Goal: Information Seeking & Learning: Learn about a topic

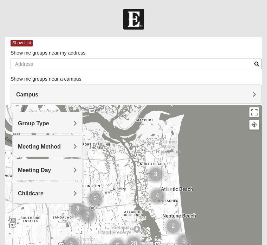
click at [252, 95] on h4 "Campus" at bounding box center [136, 94] width 240 height 7
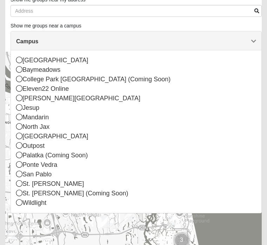
scroll to position [53, 0]
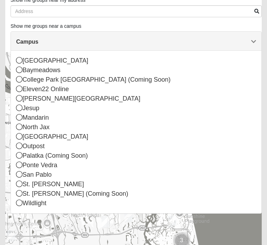
click at [25, 187] on div "St. [PERSON_NAME]" at bounding box center [136, 183] width 240 height 9
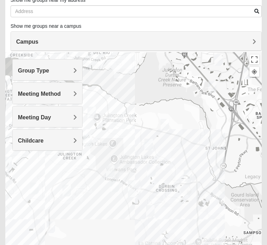
click at [69, 74] on div "Group Type" at bounding box center [48, 69] width 70 height 21
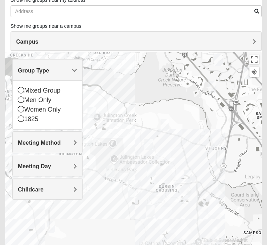
click at [25, 100] on div "Men Only" at bounding box center [47, 99] width 59 height 9
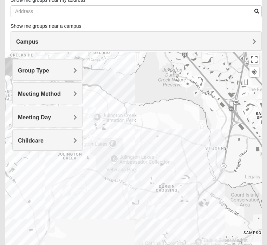
click at [61, 92] on span "Meeting Method" at bounding box center [39, 94] width 43 height 6
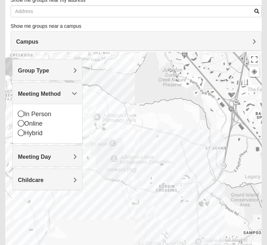
click at [25, 126] on div "Online" at bounding box center [47, 123] width 59 height 9
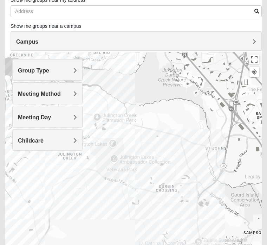
click at [76, 145] on div "Childcare" at bounding box center [48, 139] width 70 height 21
click at [22, 168] on icon at bounding box center [21, 169] width 6 height 6
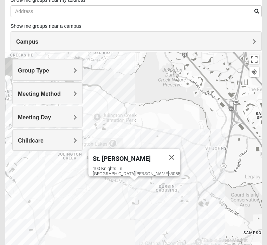
click at [163, 149] on button "Close" at bounding box center [171, 157] width 17 height 17
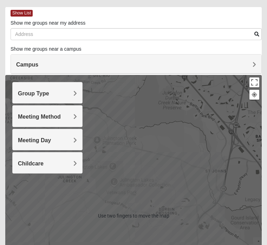
scroll to position [28, 0]
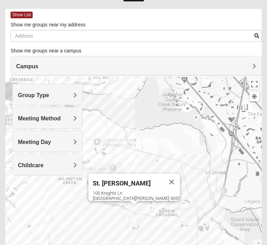
click at [137, 181] on div "St. [PERSON_NAME]" at bounding box center [128, 181] width 71 height 17
click at [163, 175] on button "Close" at bounding box center [171, 181] width 17 height 17
click at [163, 179] on button "Close" at bounding box center [171, 181] width 17 height 17
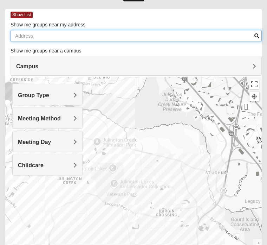
click at [25, 38] on input "Show me groups near my address" at bounding box center [136, 36] width 251 height 12
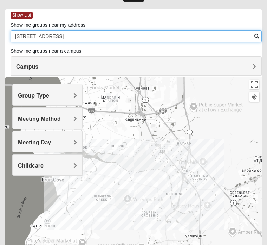
click at [253, 32] on input "[STREET_ADDRESS]" at bounding box center [136, 36] width 251 height 12
click at [253, 33] on input "[STREET_ADDRESS]" at bounding box center [136, 36] width 251 height 12
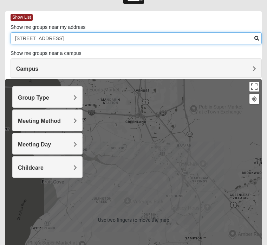
type input "[STREET_ADDRESS]"
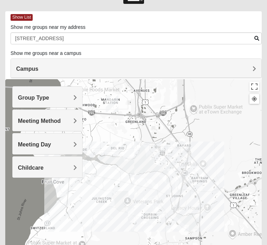
scroll to position [27, 0]
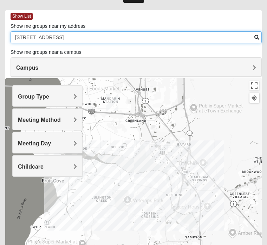
click at [254, 33] on input "[STREET_ADDRESS]" at bounding box center [136, 37] width 251 height 12
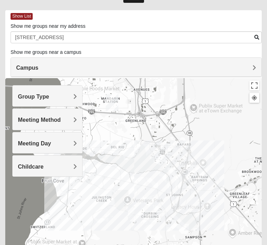
click at [222, 105] on div at bounding box center [133, 218] width 257 height 281
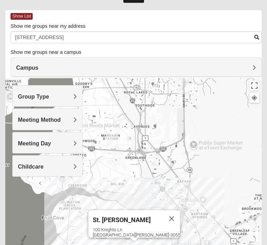
click at [138, 227] on div "[STREET_ADDRESS][PERSON_NAME]" at bounding box center [137, 232] width 88 height 11
click at [38, 69] on span "Campus" at bounding box center [27, 68] width 22 height 6
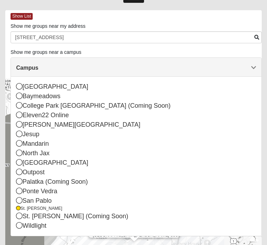
scroll to position [28, 0]
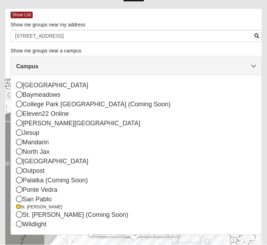
click at [146, 205] on div "St. [PERSON_NAME]" at bounding box center [136, 207] width 240 height 6
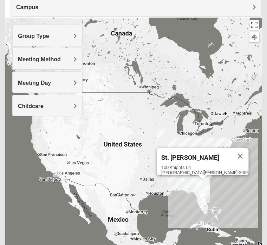
scroll to position [0, 0]
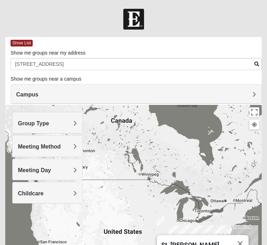
click at [24, 44] on span "Show List" at bounding box center [22, 43] width 22 height 7
